Goal: Task Accomplishment & Management: Manage account settings

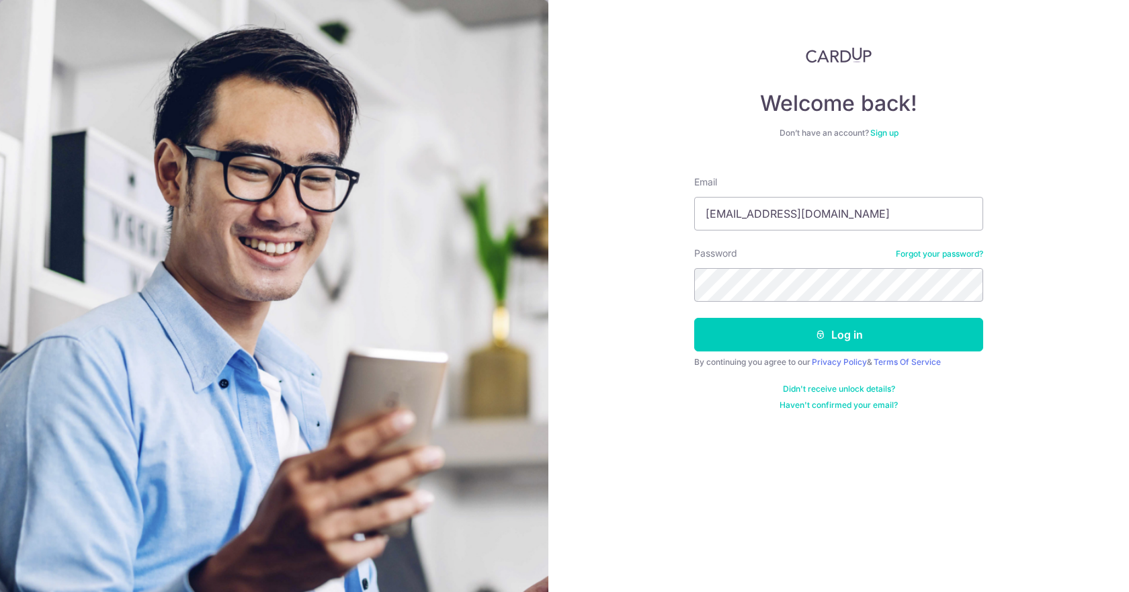
type input "[EMAIL_ADDRESS][DOMAIN_NAME]"
click at [694, 318] on button "Log in" at bounding box center [838, 335] width 289 height 34
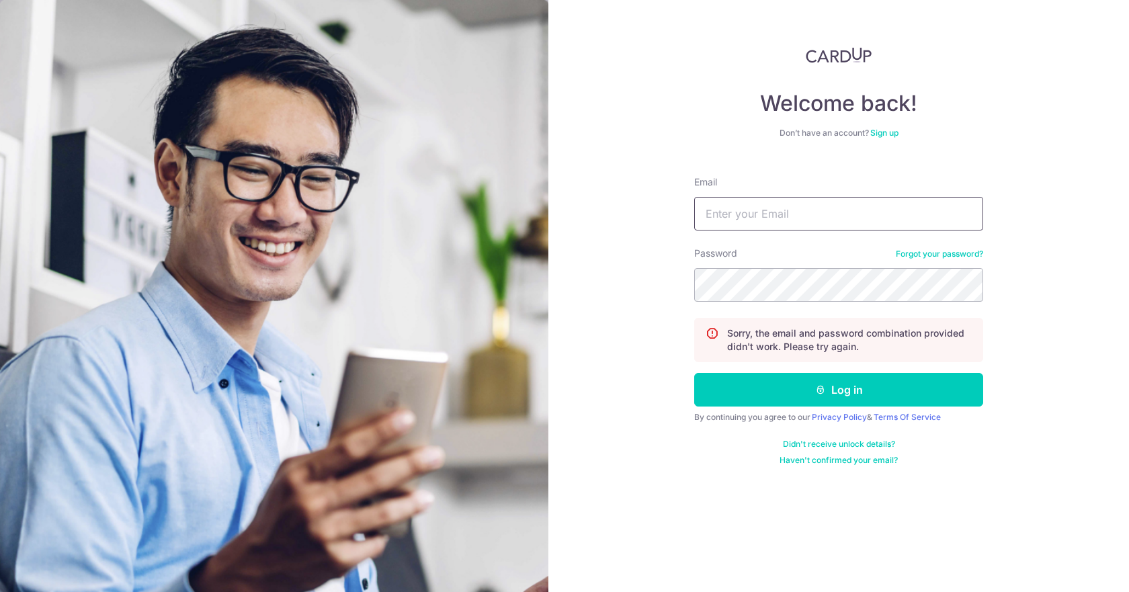
click at [776, 208] on input "Email" at bounding box center [838, 214] width 289 height 34
type input "[EMAIL_ADDRESS][DOMAIN_NAME]"
click at [694, 373] on button "Log in" at bounding box center [838, 390] width 289 height 34
